Goal: Information Seeking & Learning: Check status

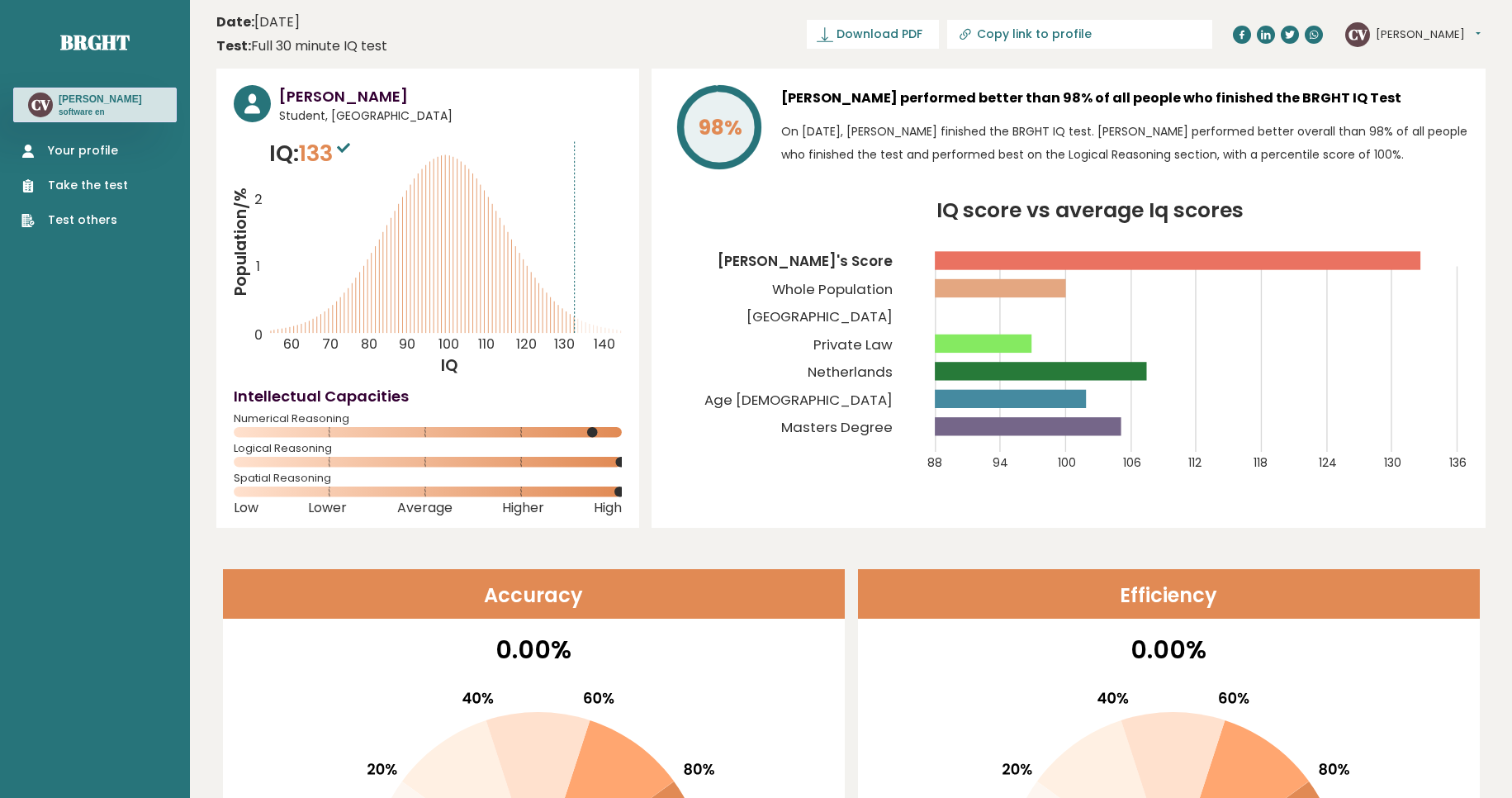
drag, startPoint x: 1392, startPoint y: 28, endPoint x: 1505, endPoint y: 169, distance: 180.7
click at [1392, 42] on button "[PERSON_NAME]" at bounding box center [1428, 34] width 105 height 16
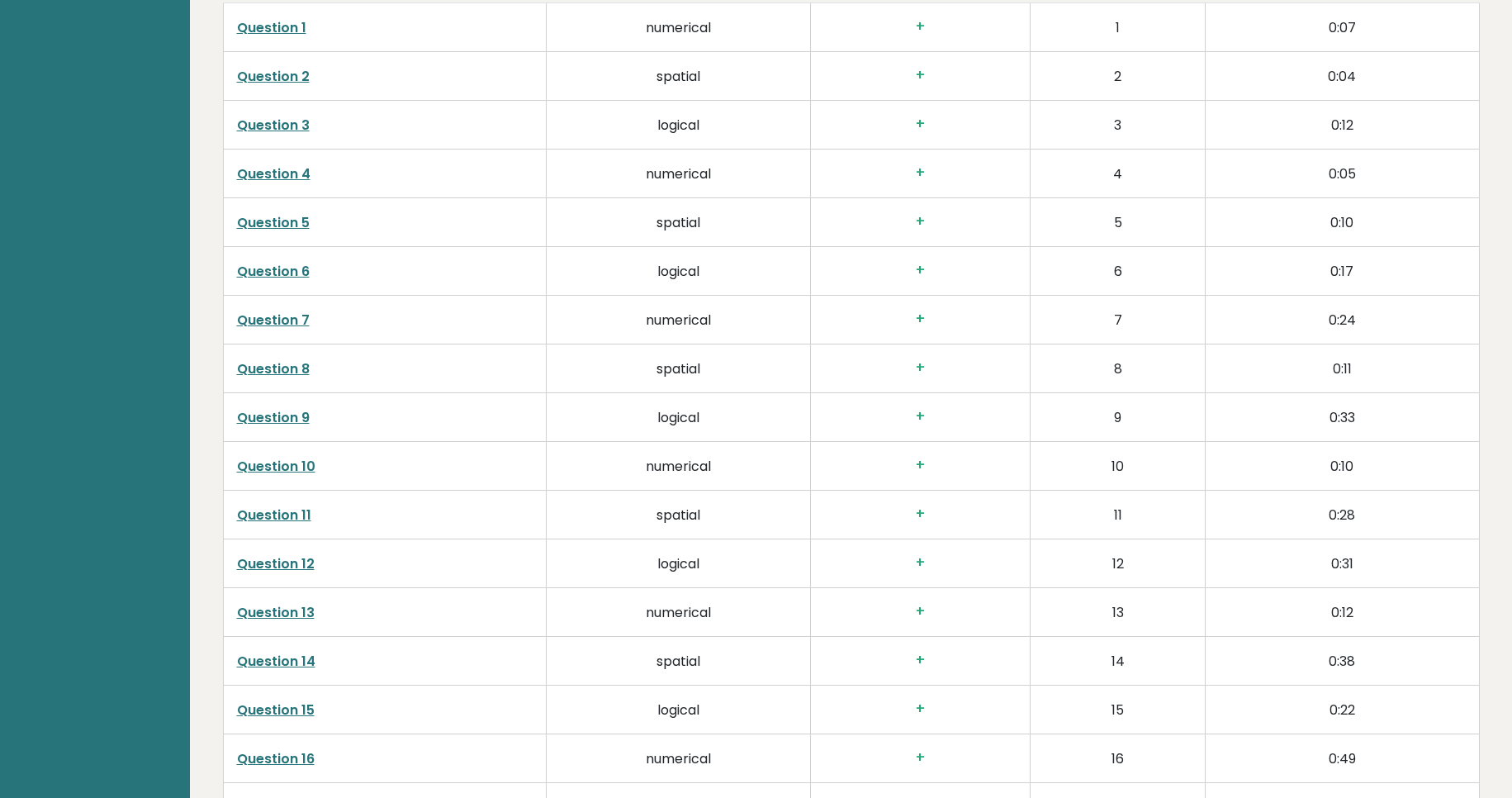
scroll to position [4010, 0]
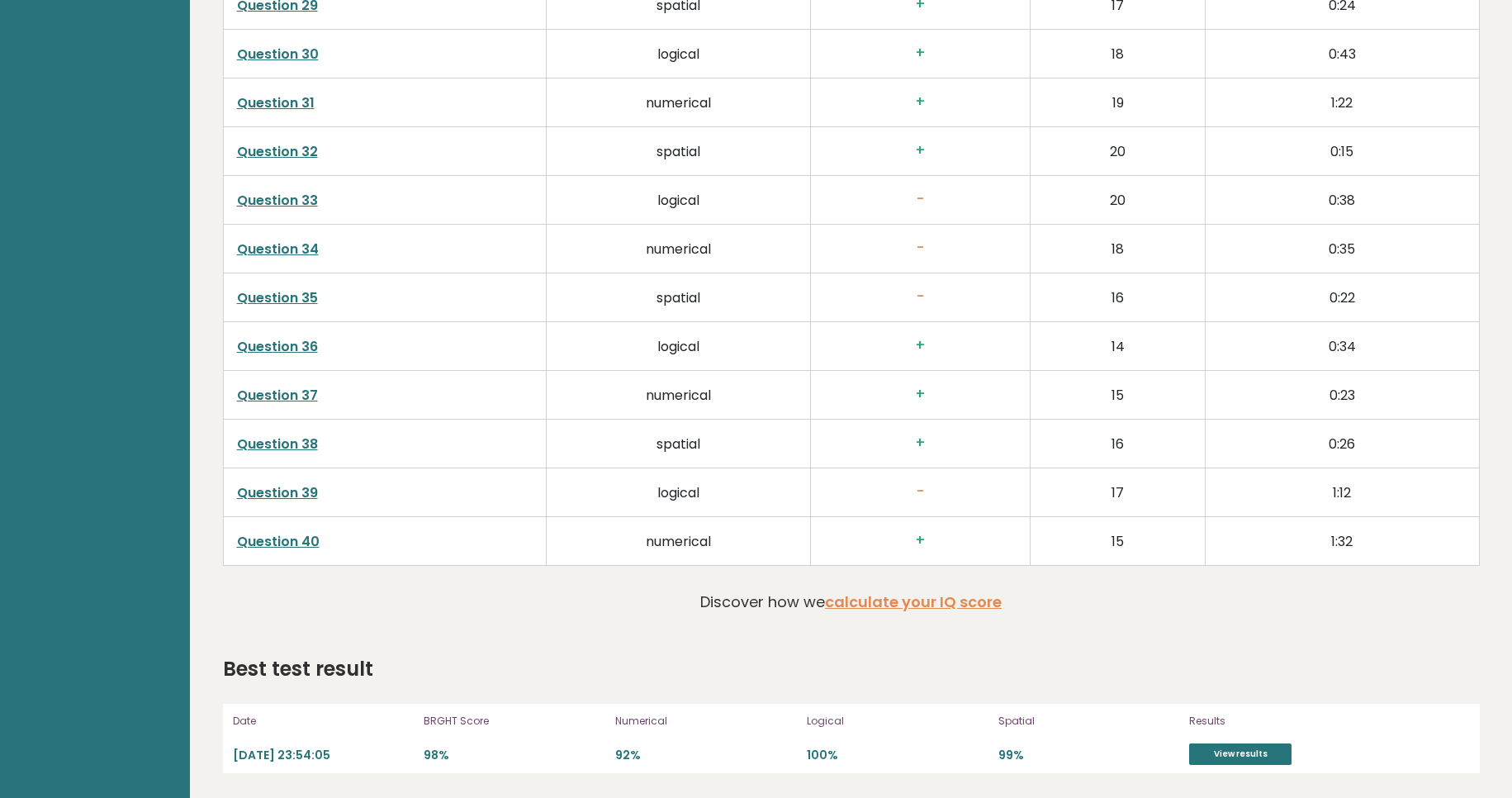
click at [1159, 239] on td "18" at bounding box center [1118, 249] width 175 height 48
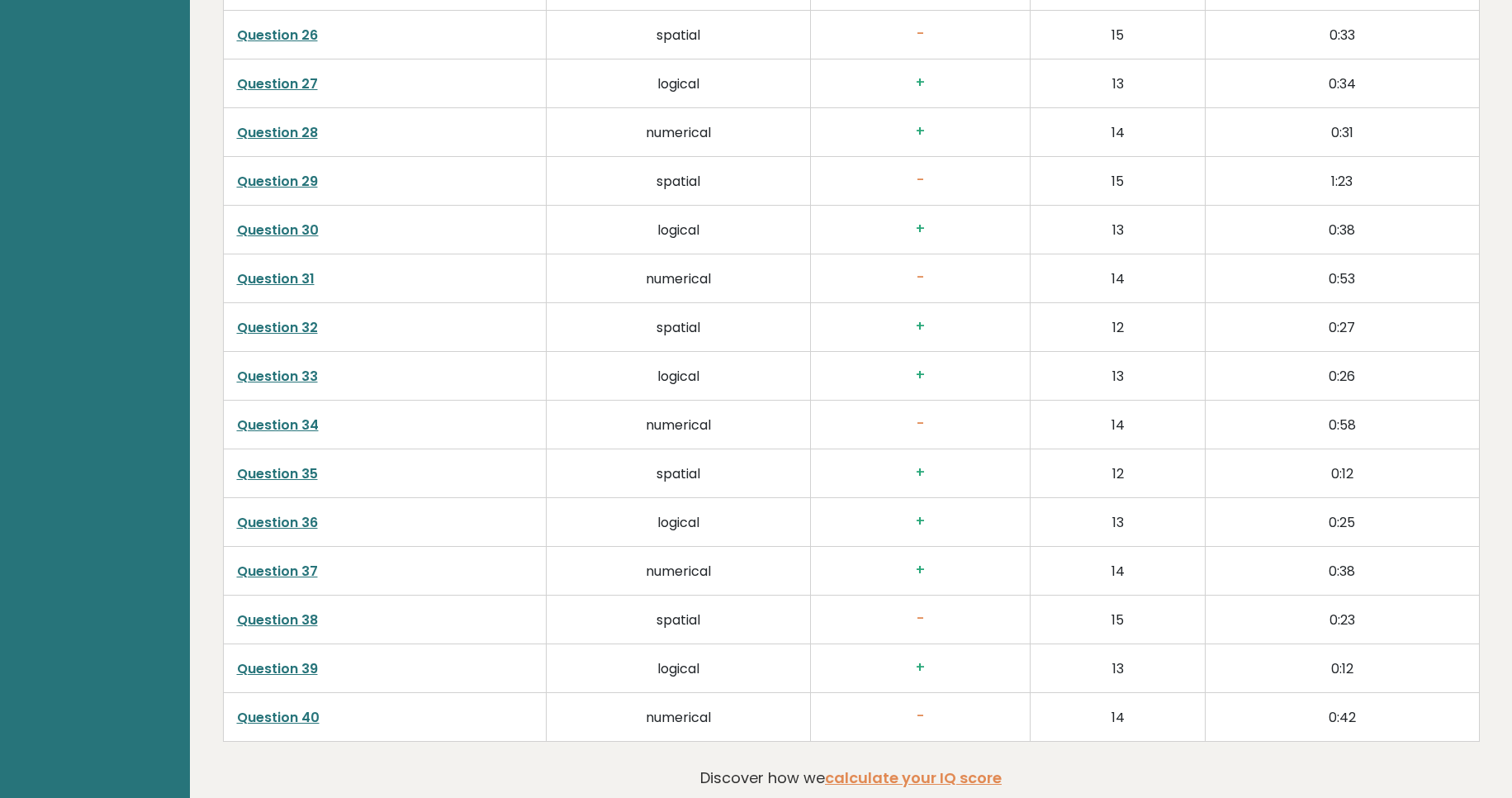
scroll to position [4019, 0]
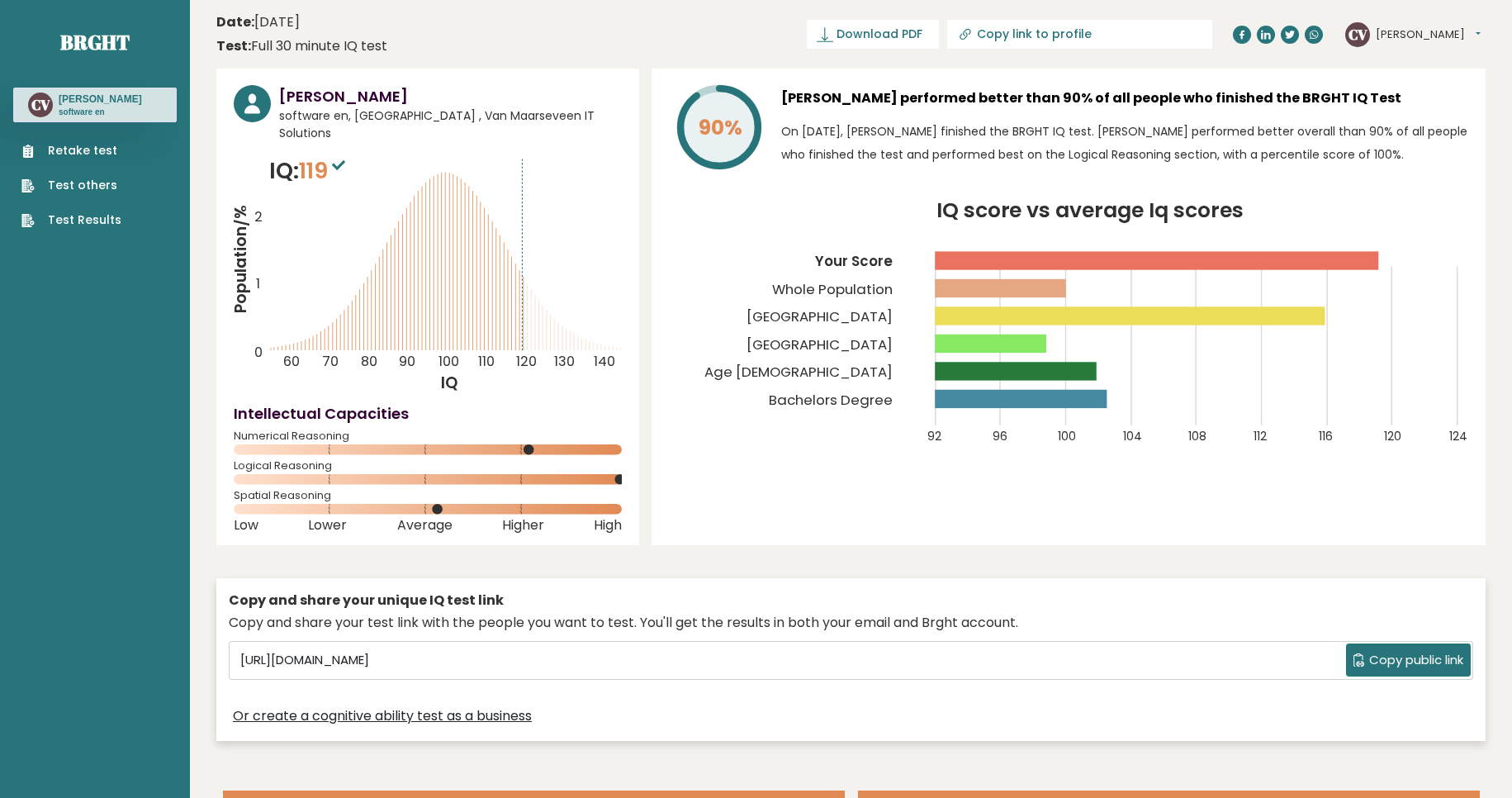
click at [86, 233] on nav "Brght CV Chris Van Maarseveen software en Retake test Test others Test Results" at bounding box center [95, 116] width 164 height 233
click at [86, 229] on link "Test Results" at bounding box center [71, 220] width 100 height 17
click at [104, 176] on ul "Retake test Test others Test Results" at bounding box center [72, 185] width 116 height 86
click at [99, 157] on link "Retake test" at bounding box center [71, 151] width 100 height 17
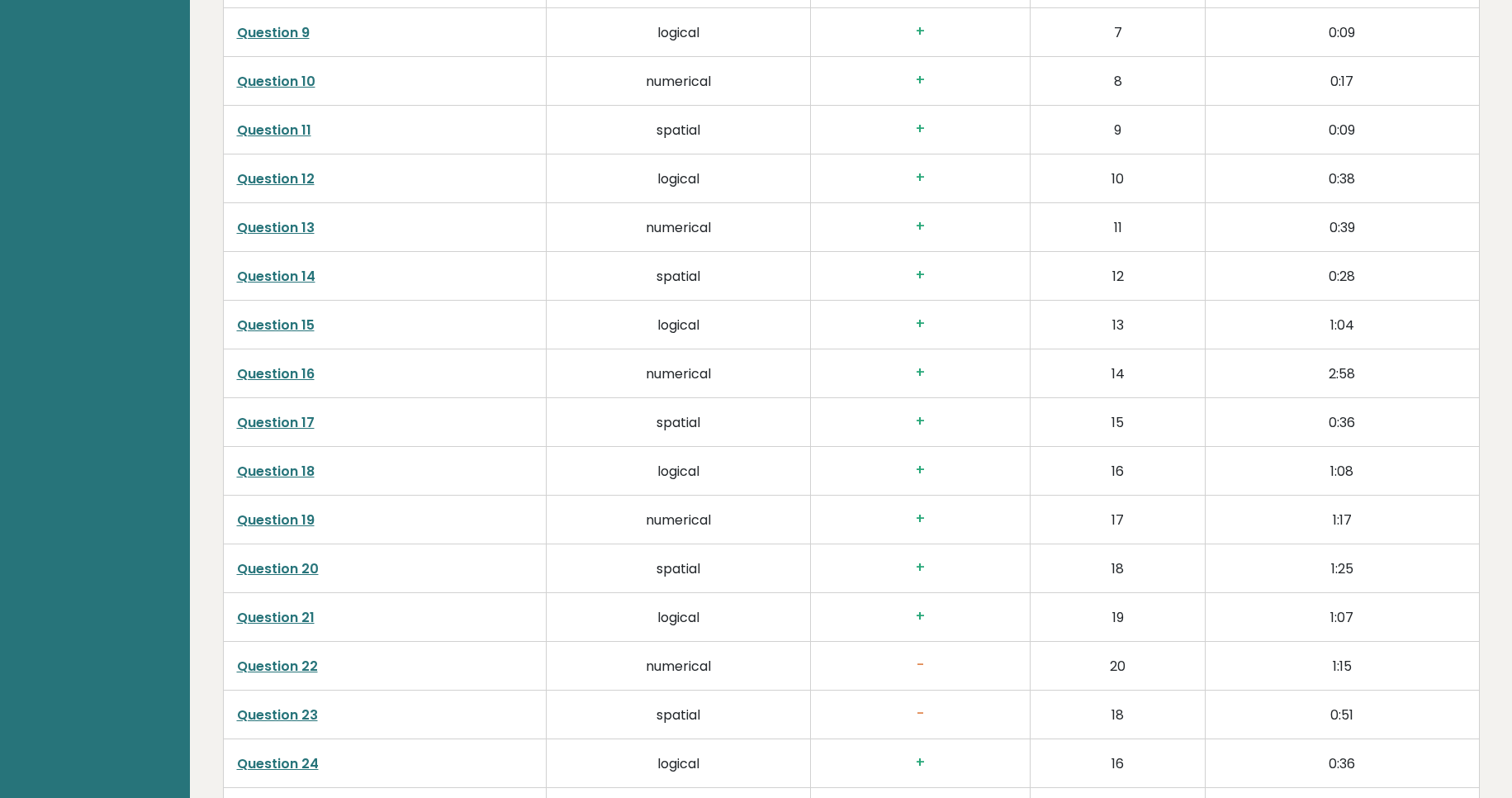
scroll to position [3205, 0]
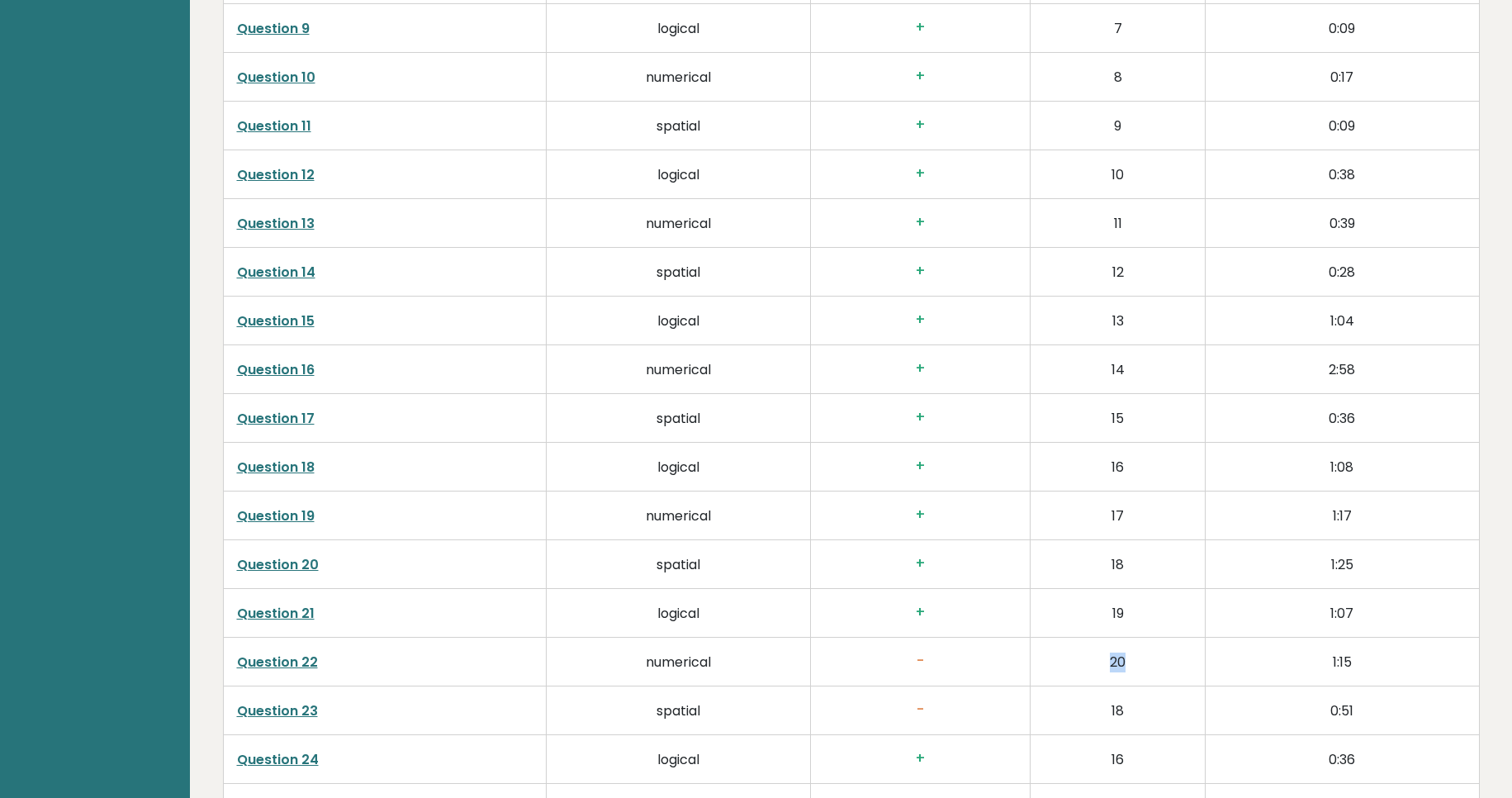
drag, startPoint x: 1144, startPoint y: 635, endPoint x: 1102, endPoint y: 631, distance: 42.2
click at [1102, 637] on td "20" at bounding box center [1118, 661] width 175 height 48
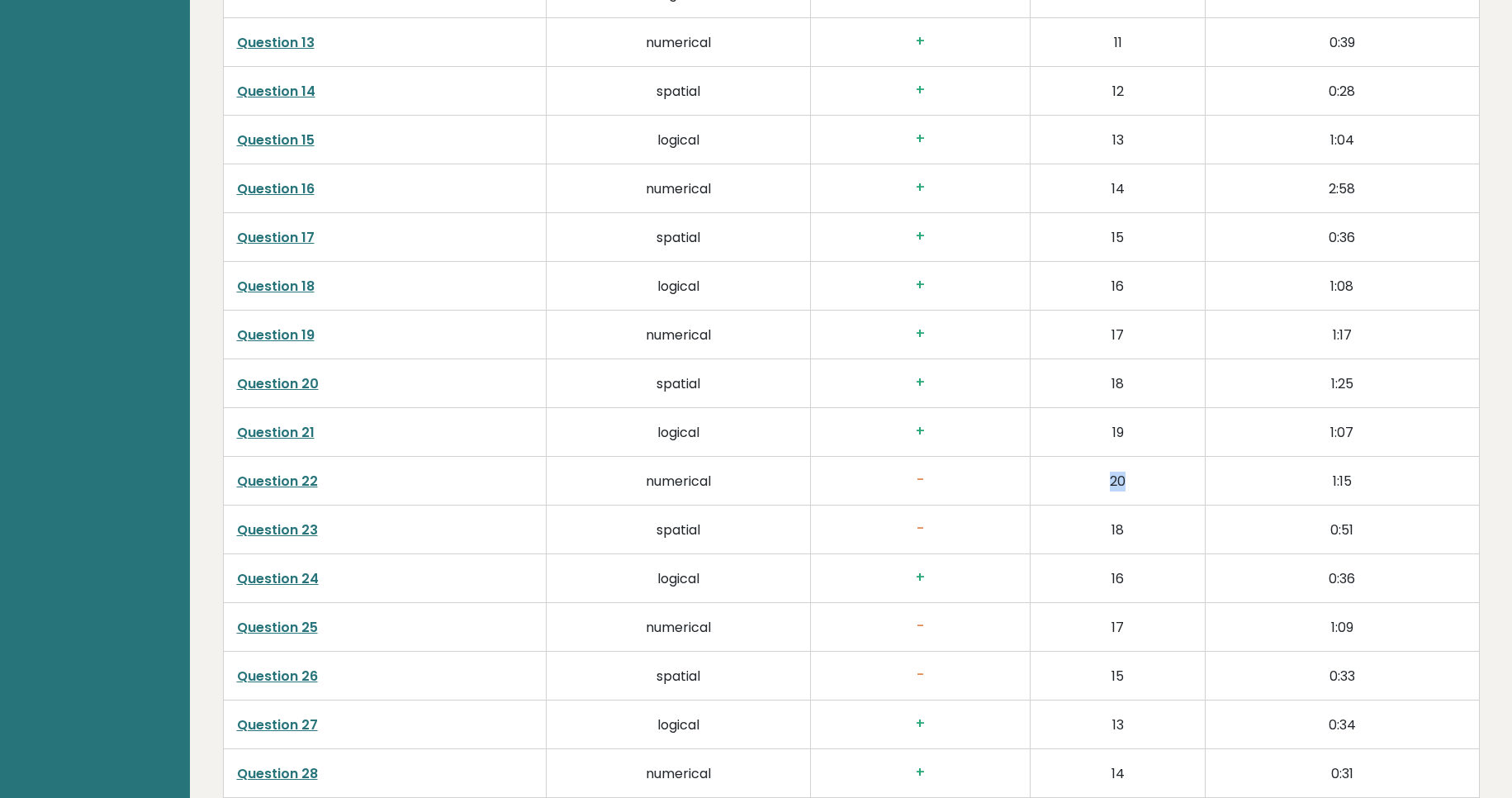
scroll to position [3386, 0]
drag, startPoint x: 1386, startPoint y: 512, endPoint x: 238, endPoint y: 461, distance: 1149.1
click at [238, 461] on tbody "Question 1 numerical + 1 0:07 Question 2 spatial + 2 0:10 Question 3 logical + …" at bounding box center [851, 406] width 1256 height 1950
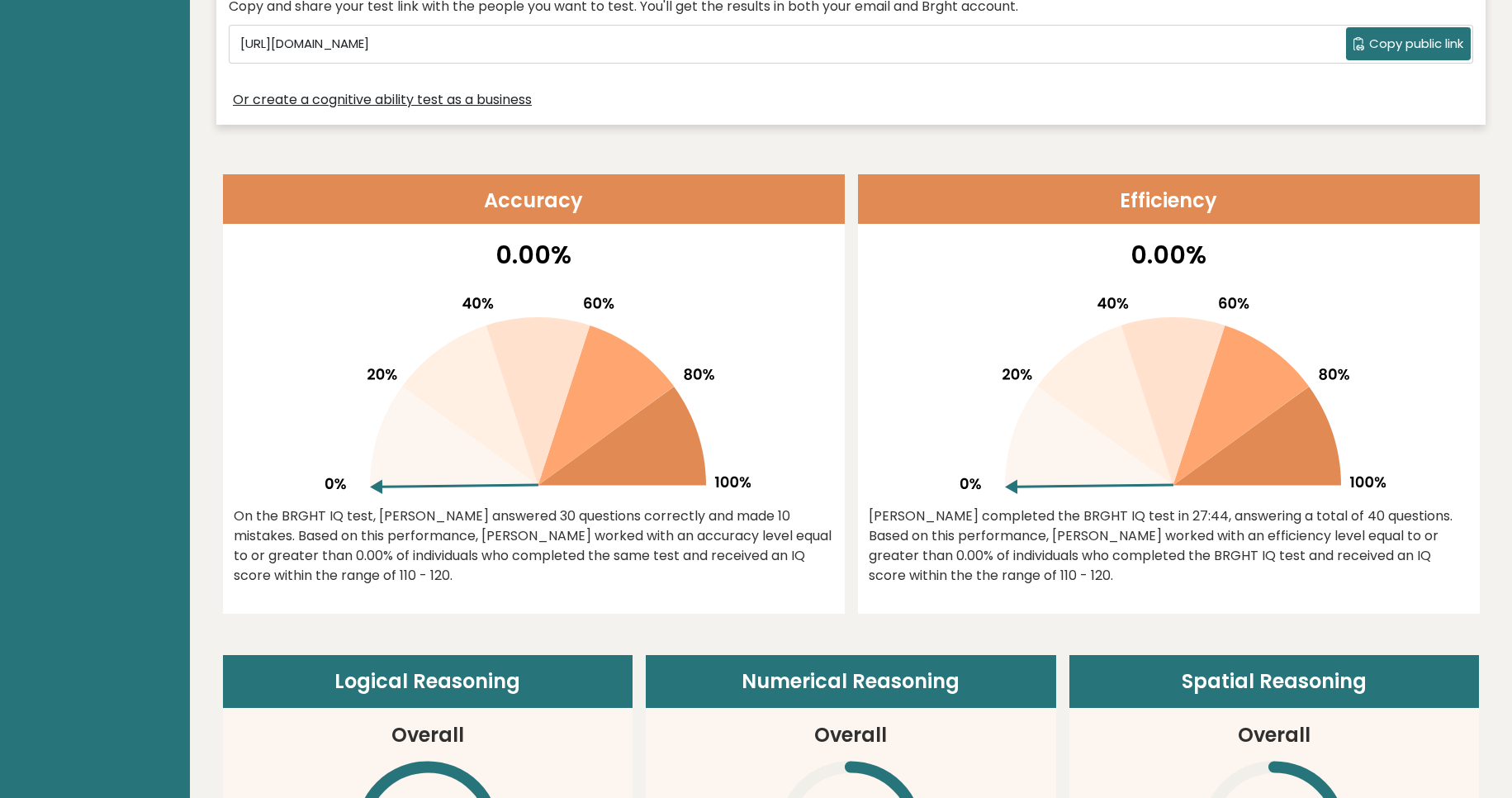
scroll to position [601, 0]
